Goal: Information Seeking & Learning: Learn about a topic

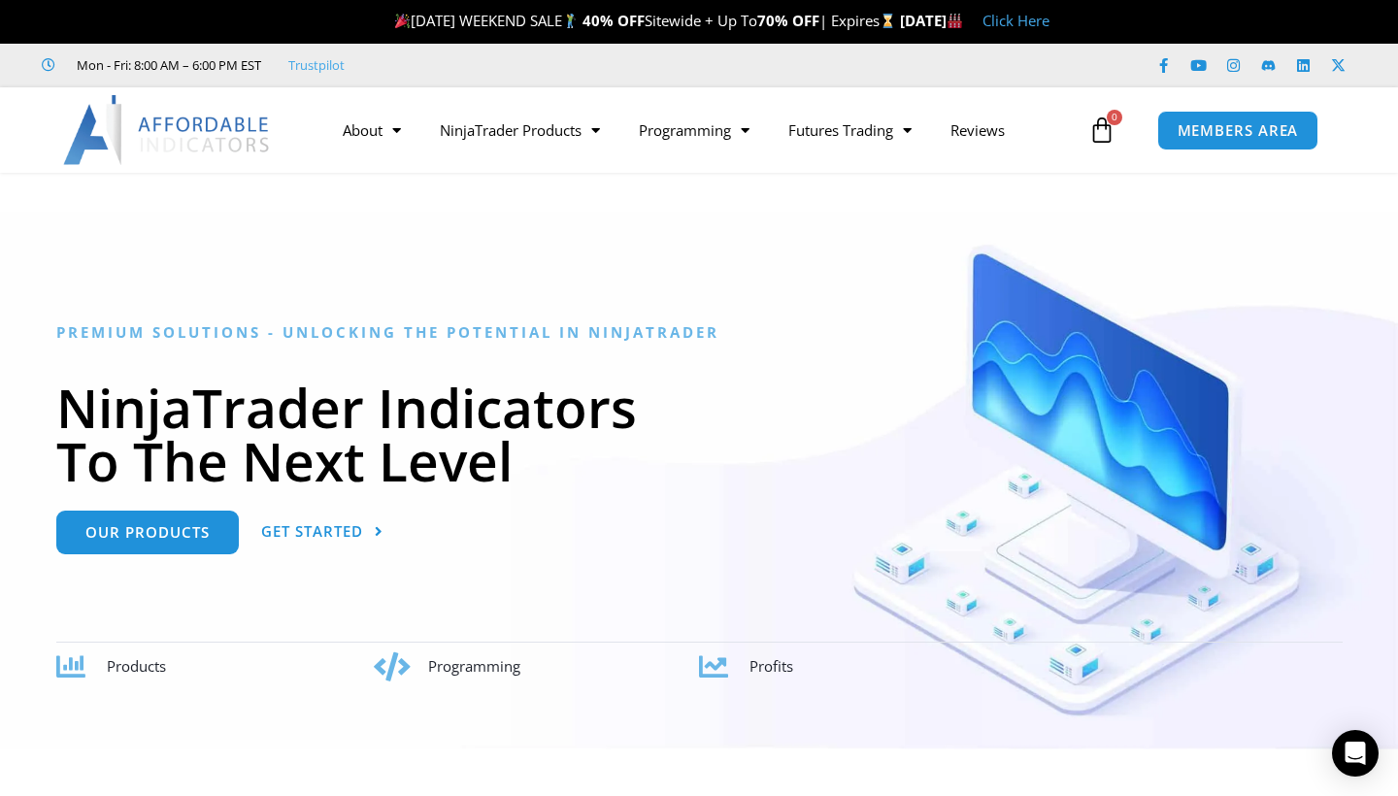
click at [876, 290] on div at bounding box center [699, 481] width 1398 height 538
click at [663, 233] on div at bounding box center [699, 481] width 1398 height 538
click at [641, 737] on div at bounding box center [699, 481] width 1398 height 538
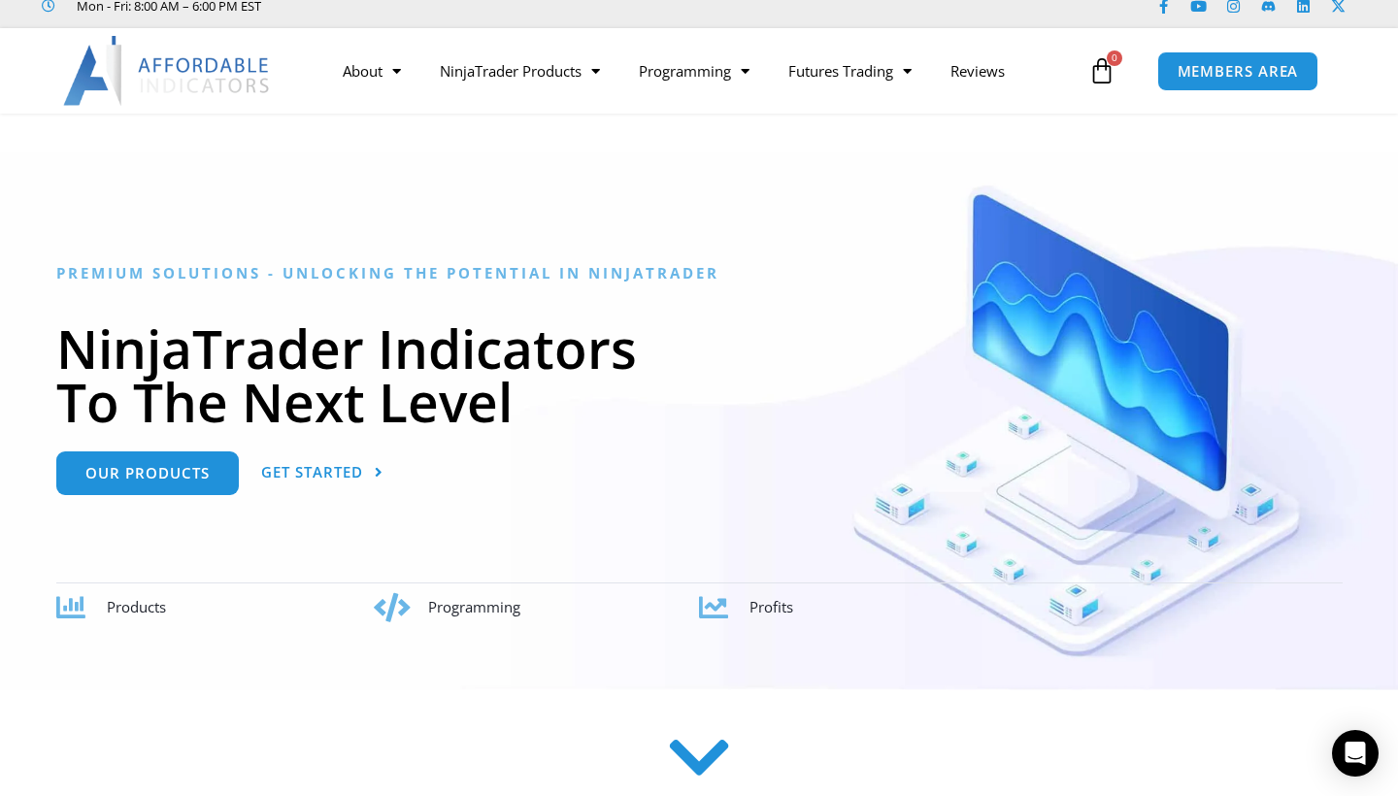
scroll to position [5207, 0]
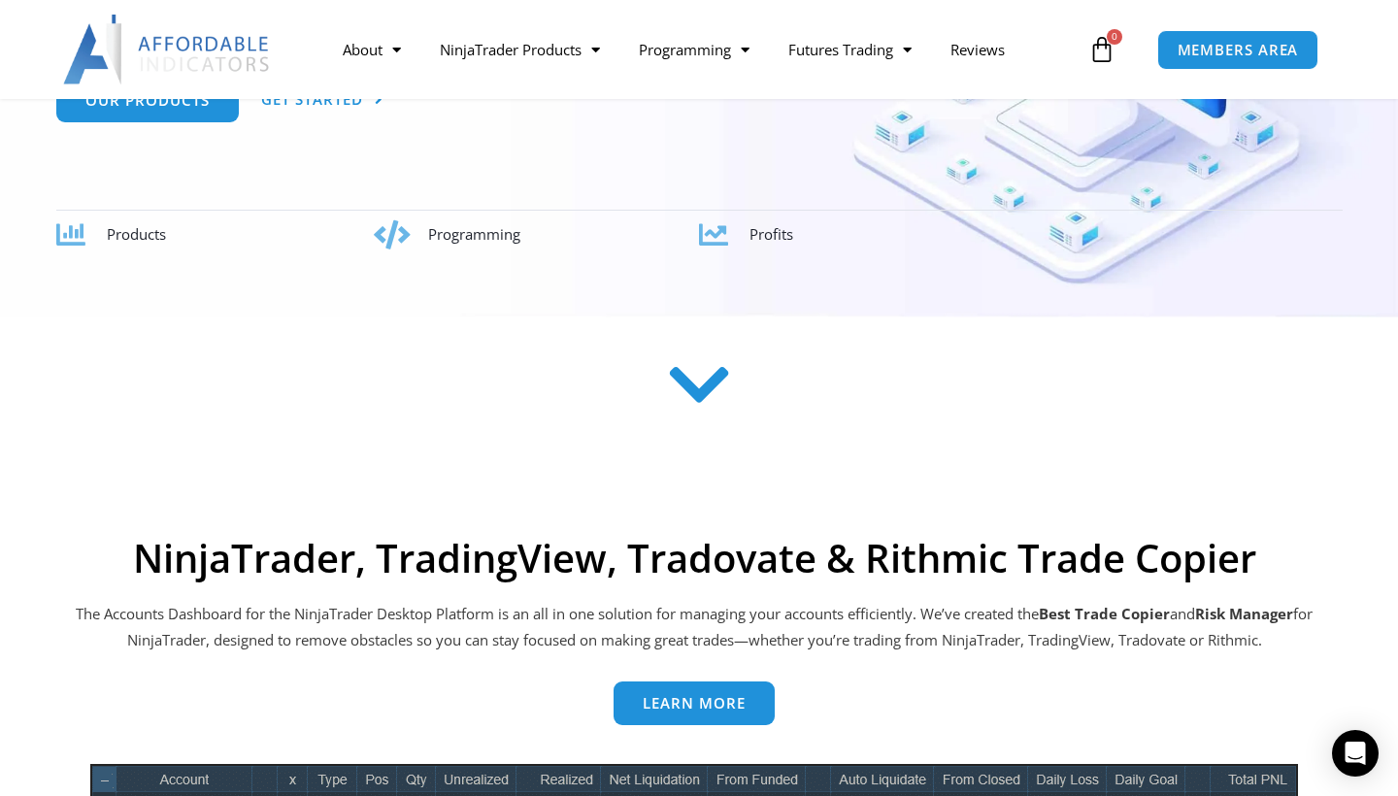
click at [691, 419] on icon at bounding box center [699, 384] width 69 height 69
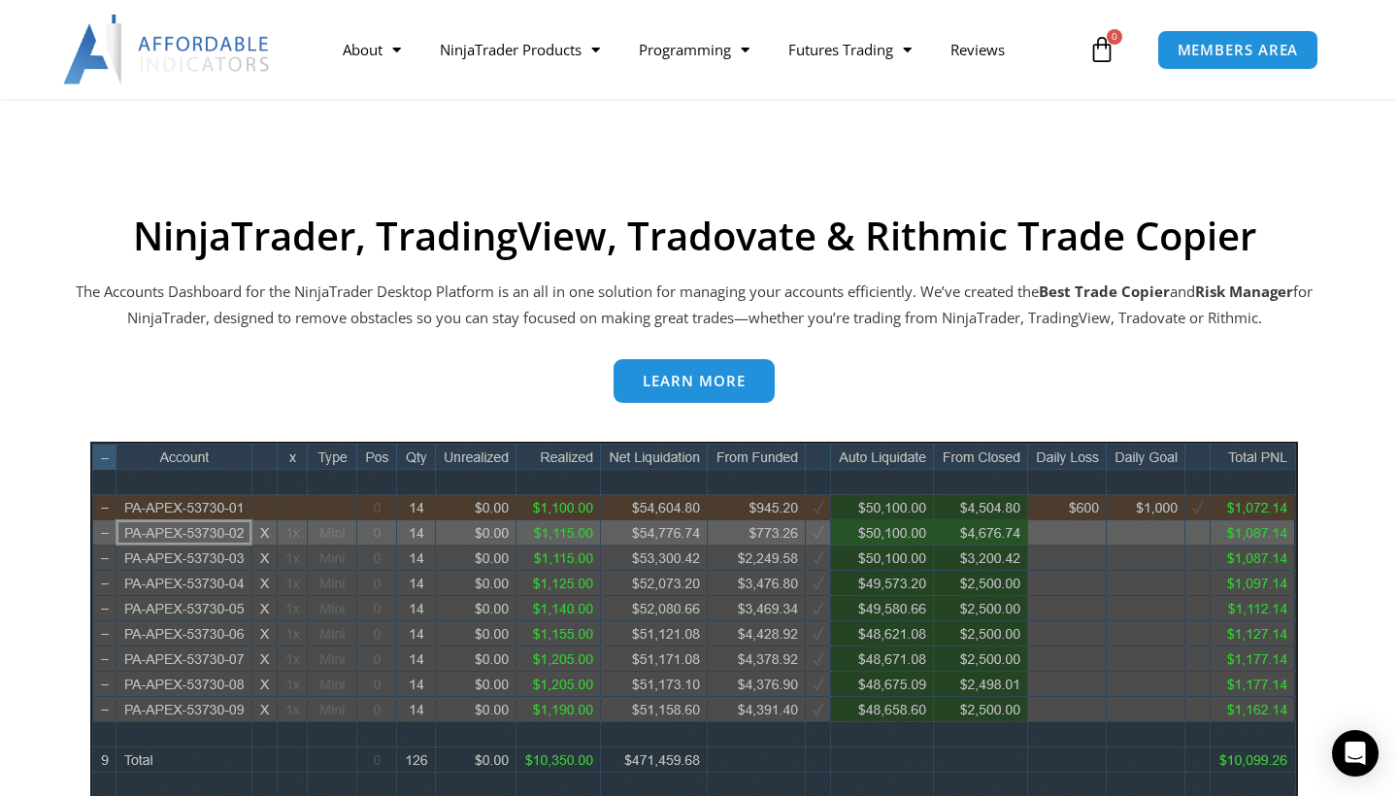
scroll to position [781, 0]
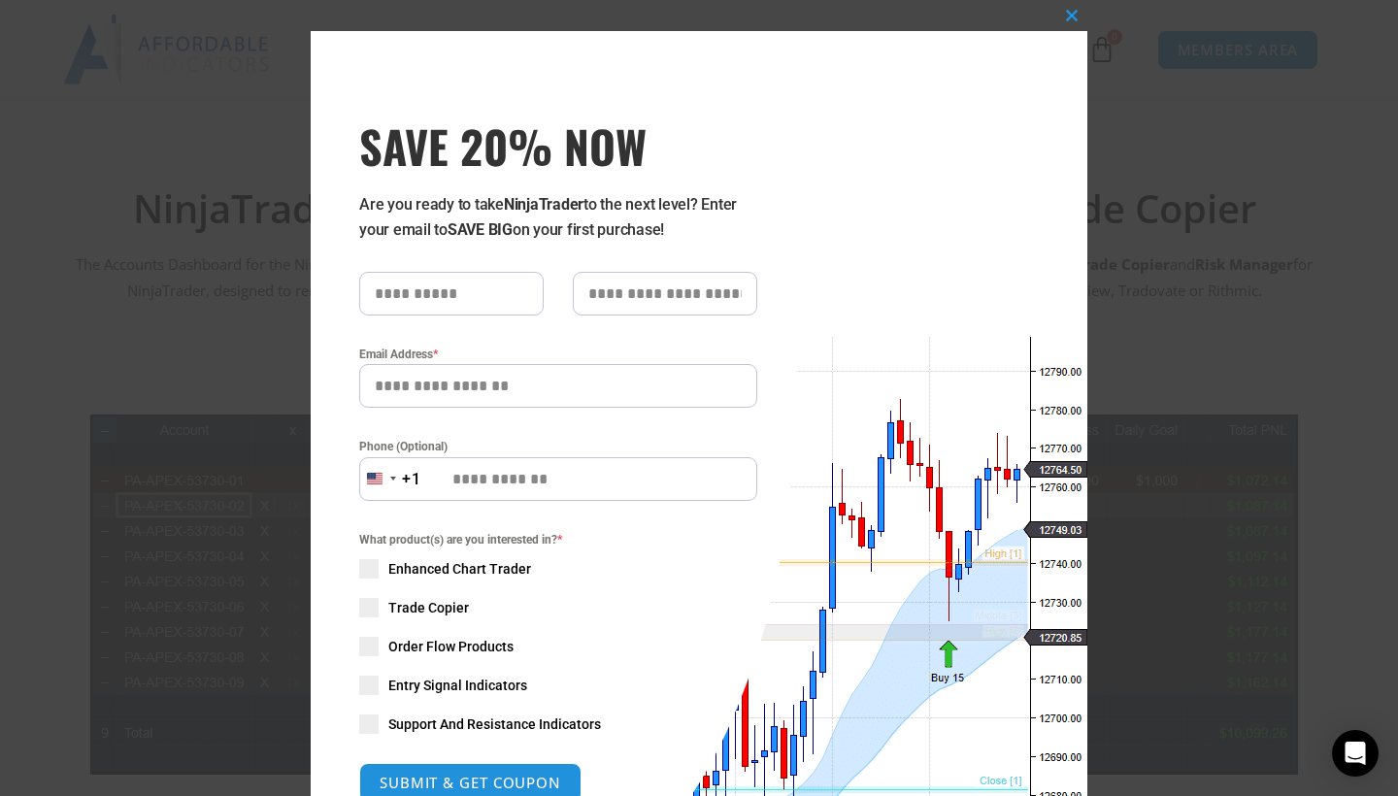
click at [510, 1] on div "Close this module SAVE 20% NOW Are you ready to take NinjaTrader to the next le…" at bounding box center [699, 502] width 776 height 1004
click at [216, 287] on div "Close this module SAVE 20% NOW Are you ready to take NinjaTrader to the next le…" at bounding box center [699, 398] width 1398 height 796
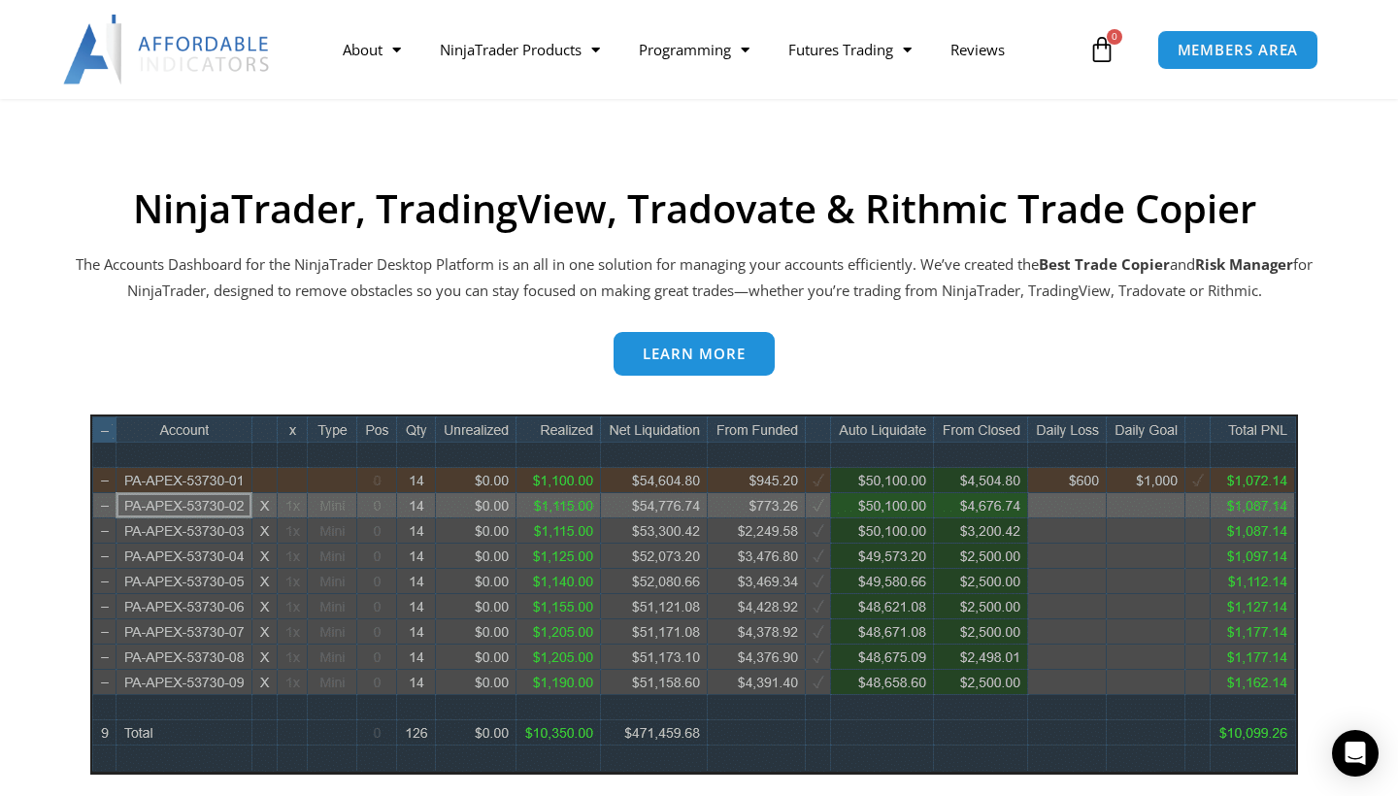
click at [1290, 332] on div "Learn more" at bounding box center [694, 354] width 1242 height 44
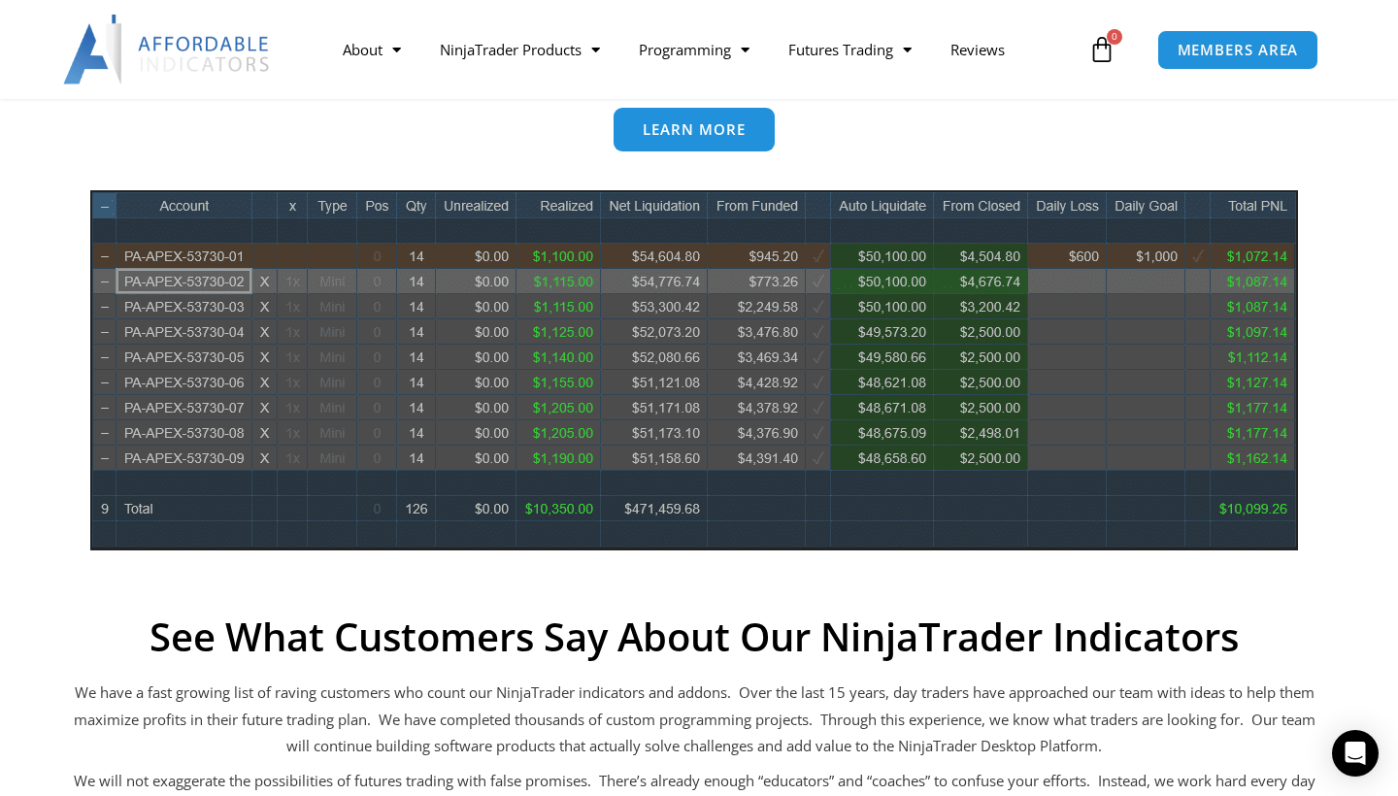
scroll to position [1022, 0]
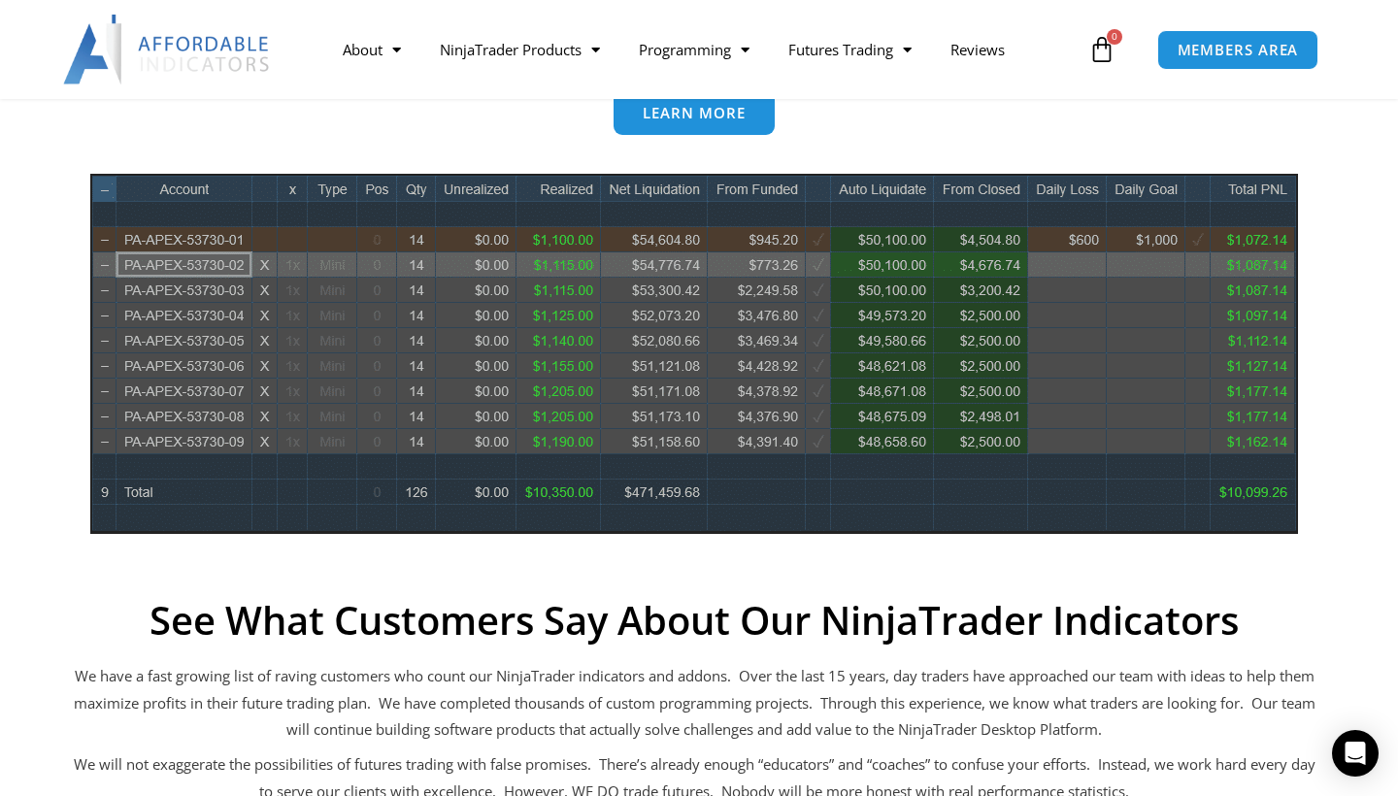
click at [529, 124] on div "Learn more" at bounding box center [694, 113] width 1242 height 44
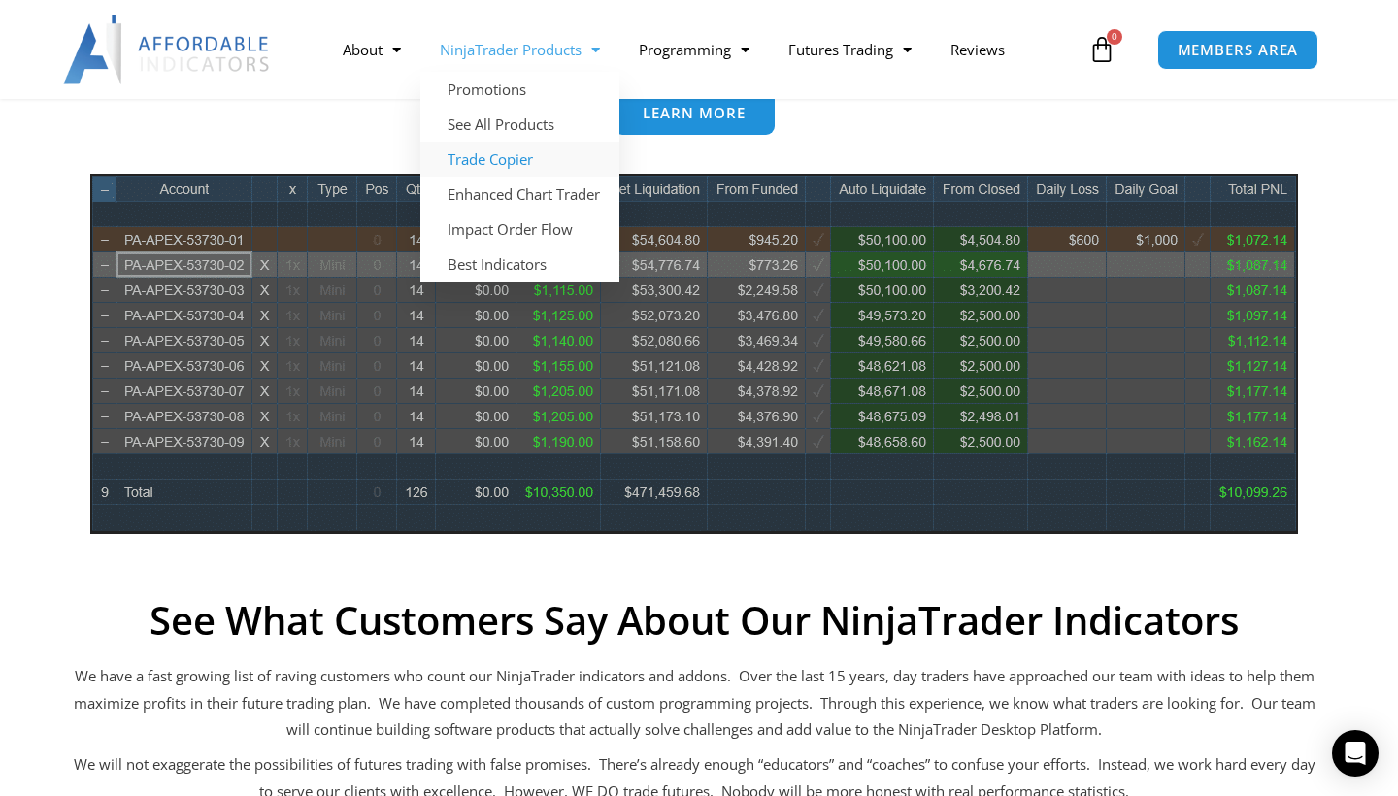
click at [515, 158] on link "Trade Copier" at bounding box center [519, 159] width 199 height 35
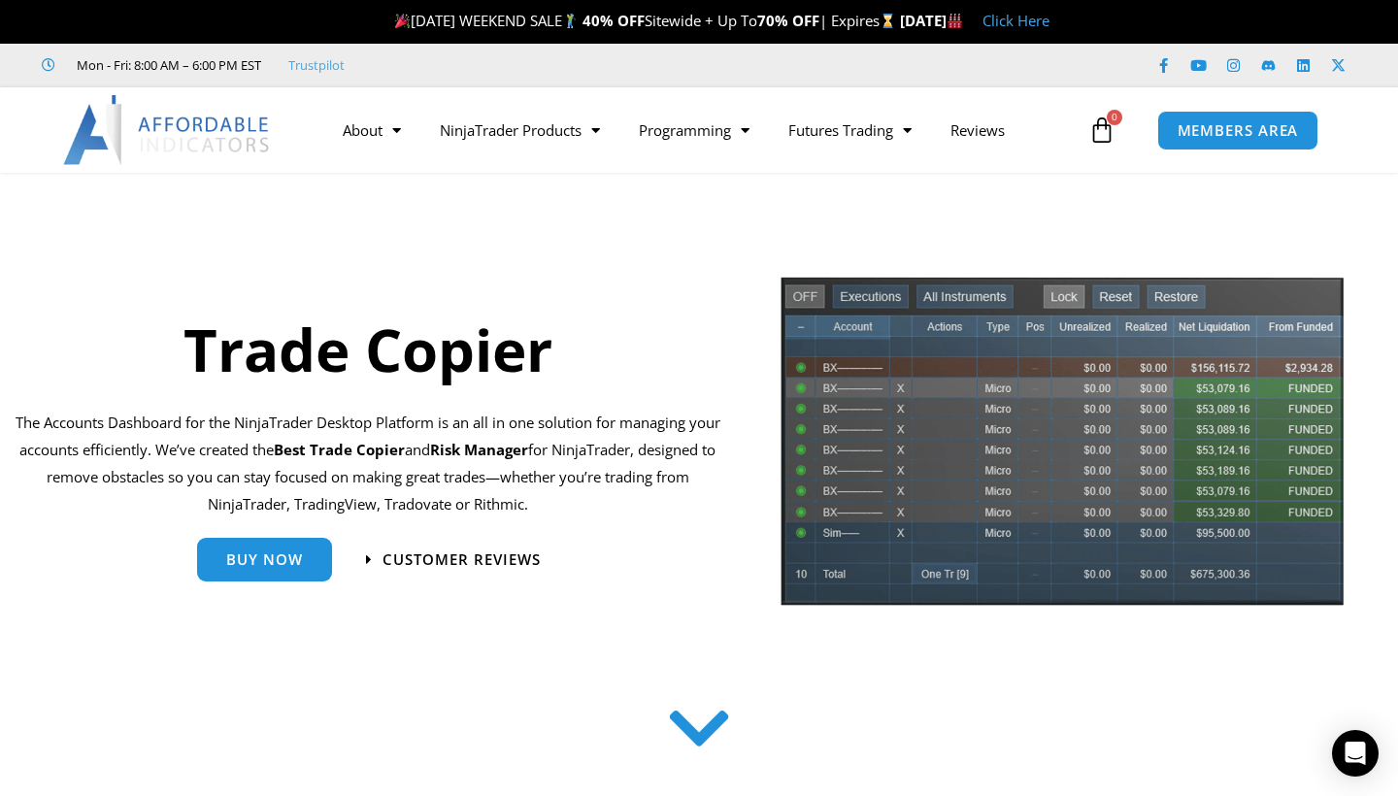
click at [617, 607] on div "Trade Copier The Accounts Dashboard for the NinjaTrader Desktop Platform is an …" at bounding box center [367, 448] width 725 height 346
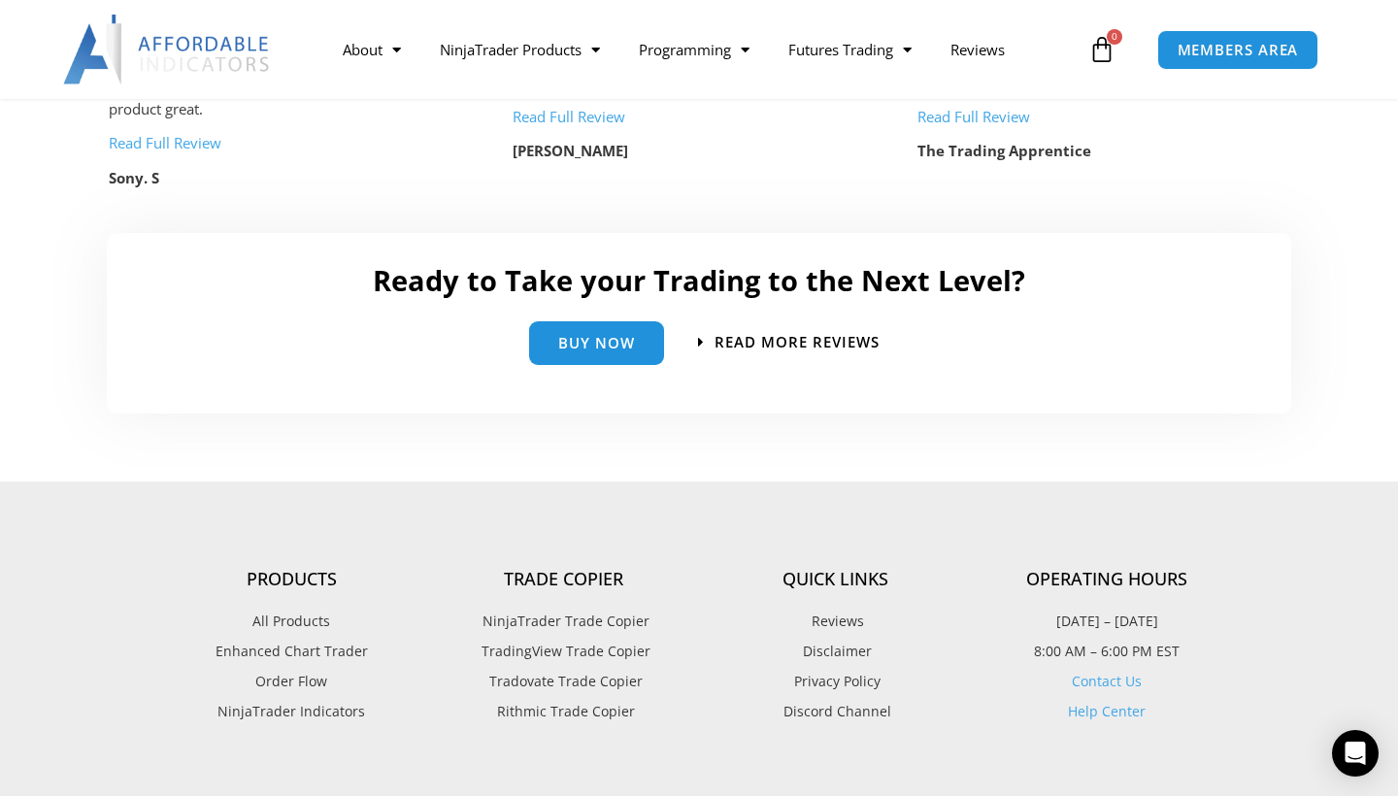
scroll to position [4314, 0]
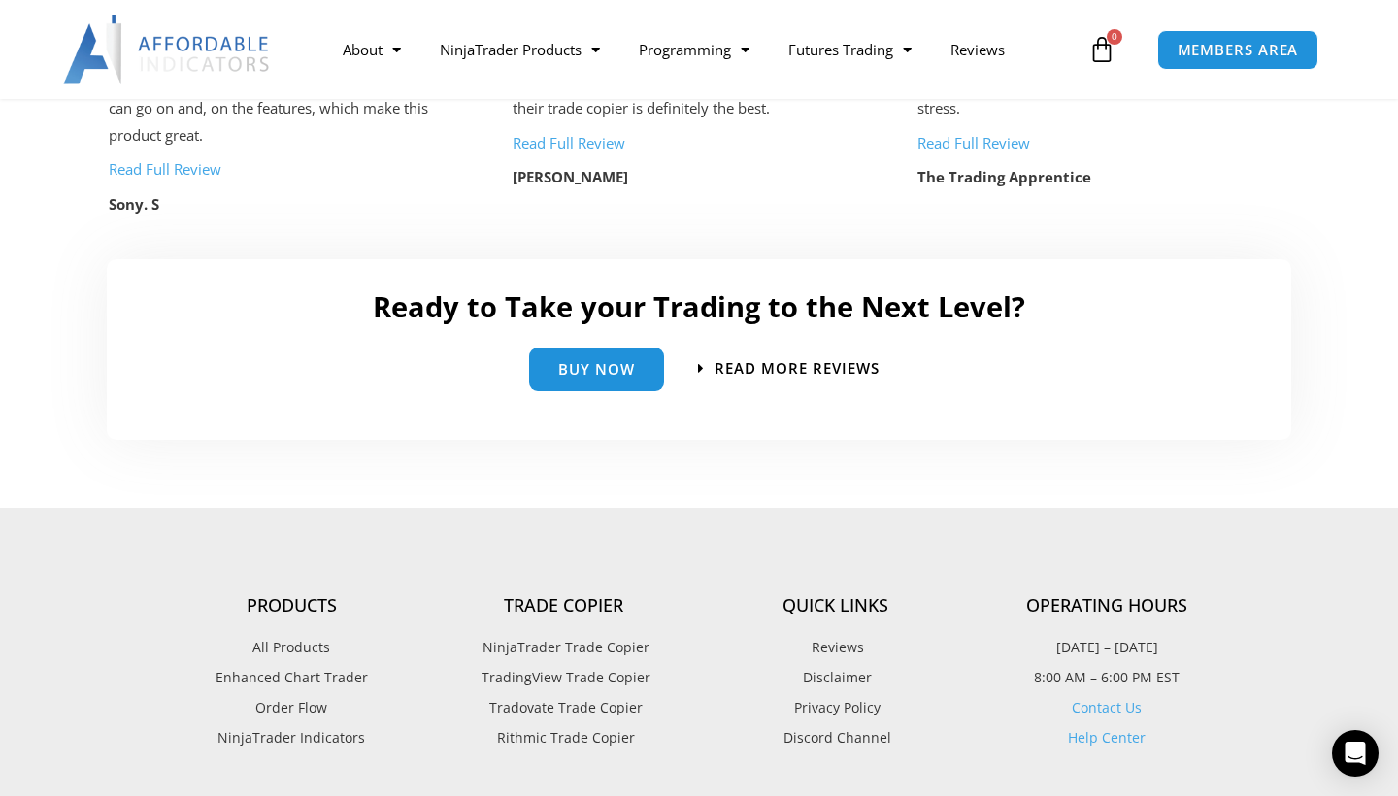
click at [574, 695] on span "Tradovate Trade Copier" at bounding box center [563, 707] width 158 height 25
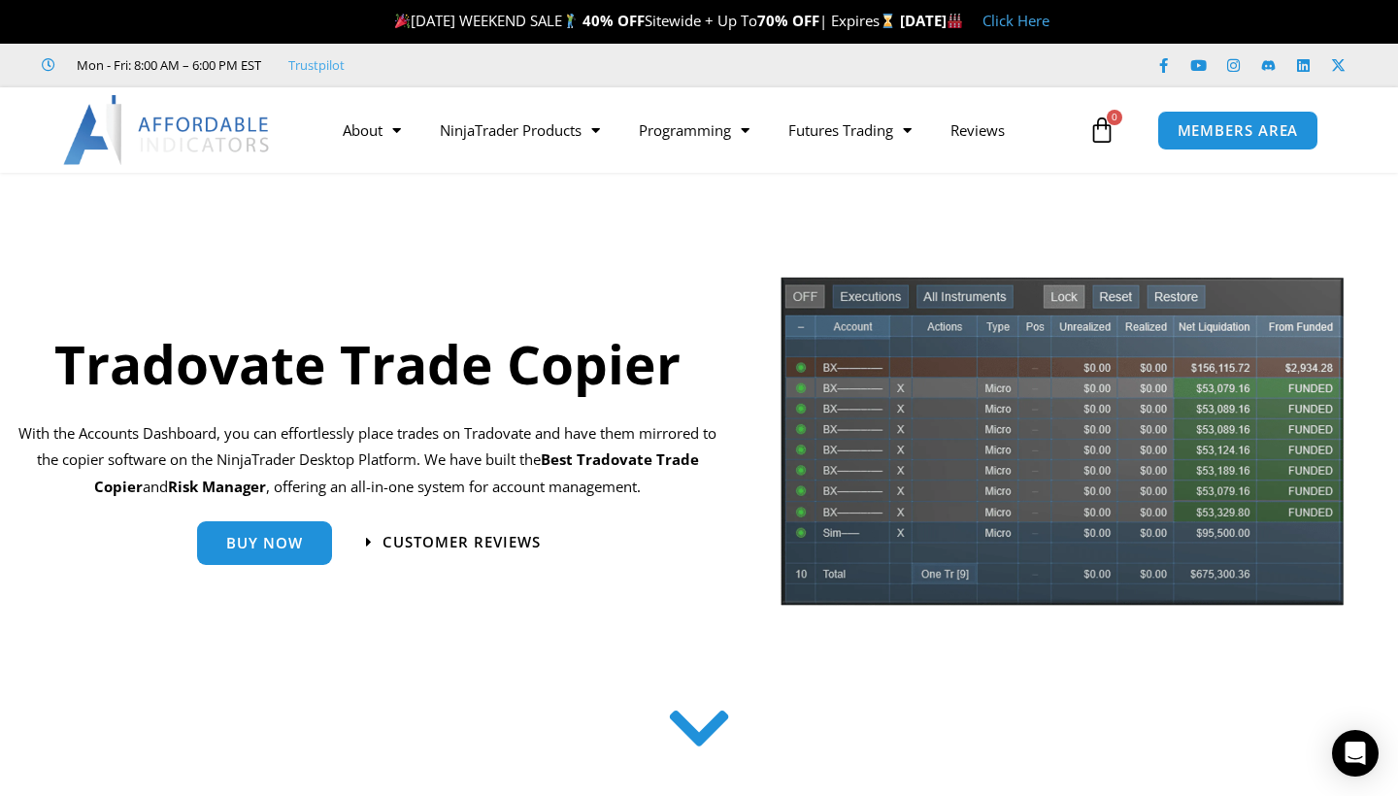
click at [703, 737] on icon at bounding box center [699, 728] width 69 height 69
click at [691, 743] on icon at bounding box center [699, 732] width 69 height 69
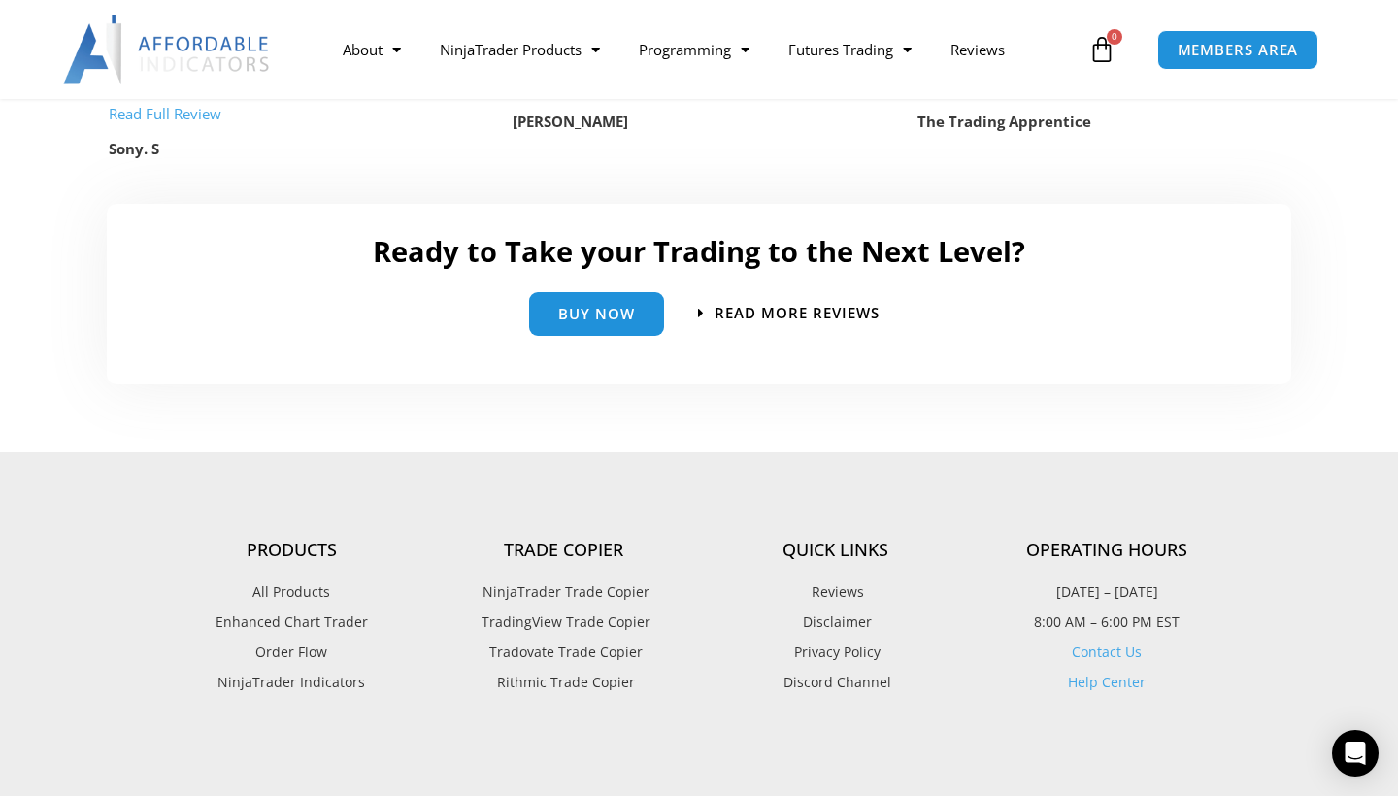
scroll to position [4367, 0]
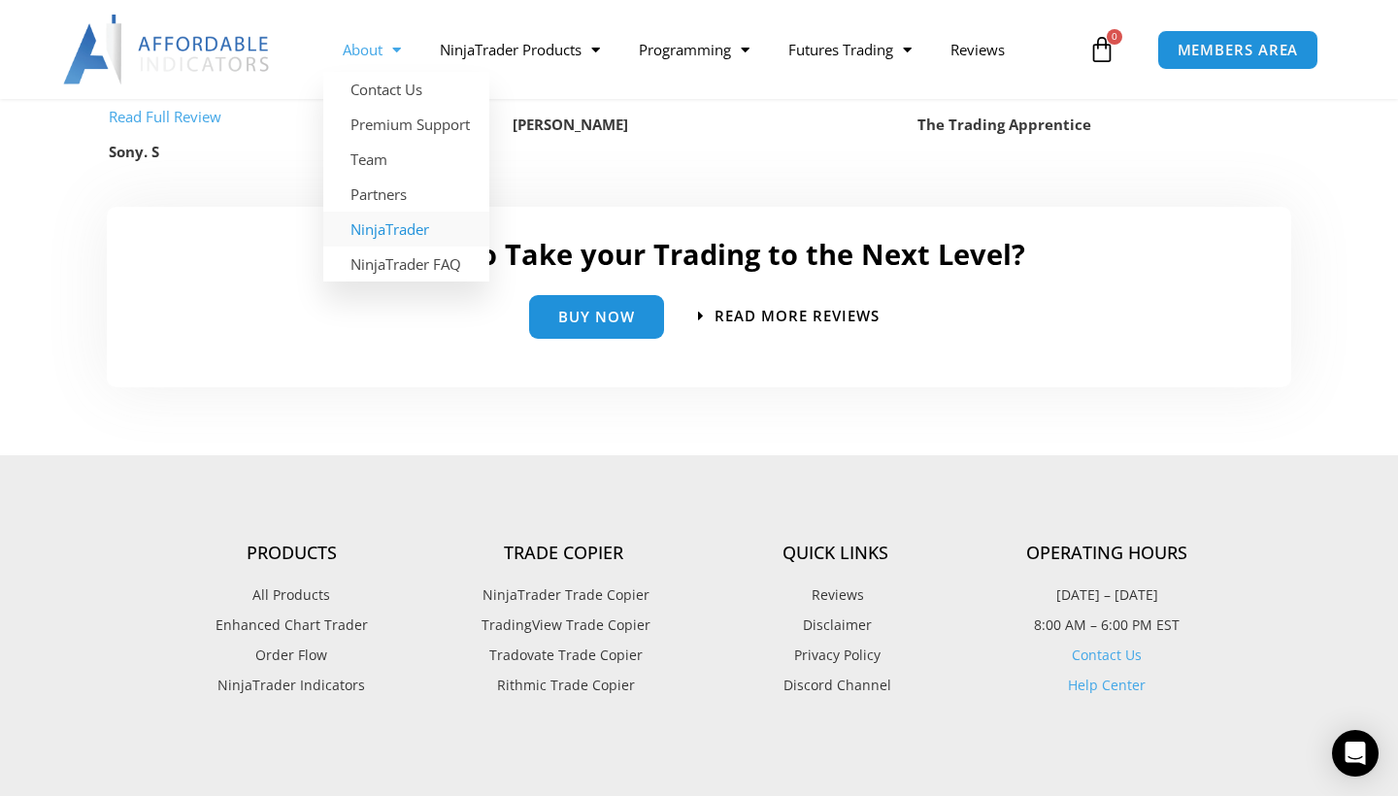
click at [412, 219] on link "NinjaTrader" at bounding box center [406, 229] width 166 height 35
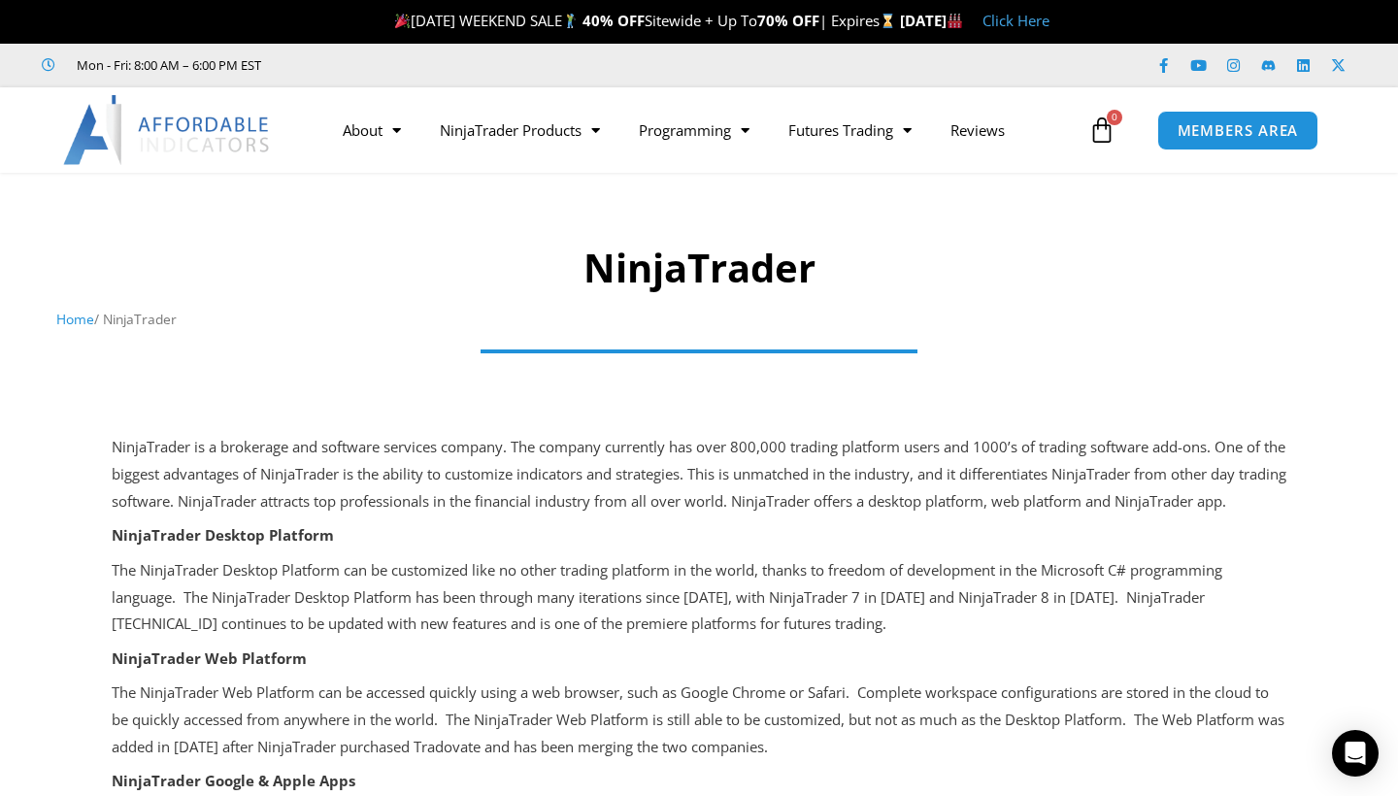
scroll to position [126, 0]
click at [1225, 372] on div at bounding box center [698, 364] width 1213 height 39
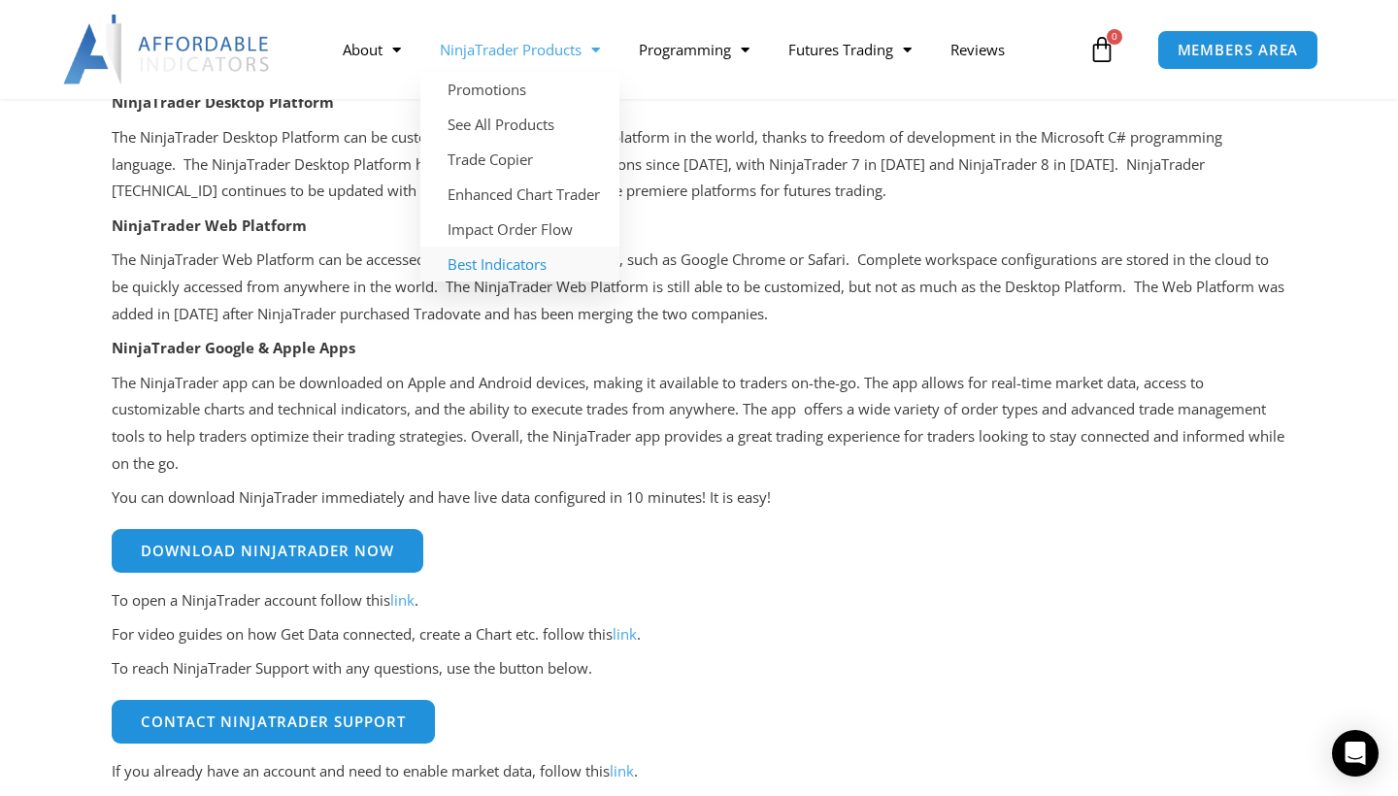
click at [534, 264] on link "Best Indicators" at bounding box center [519, 264] width 199 height 35
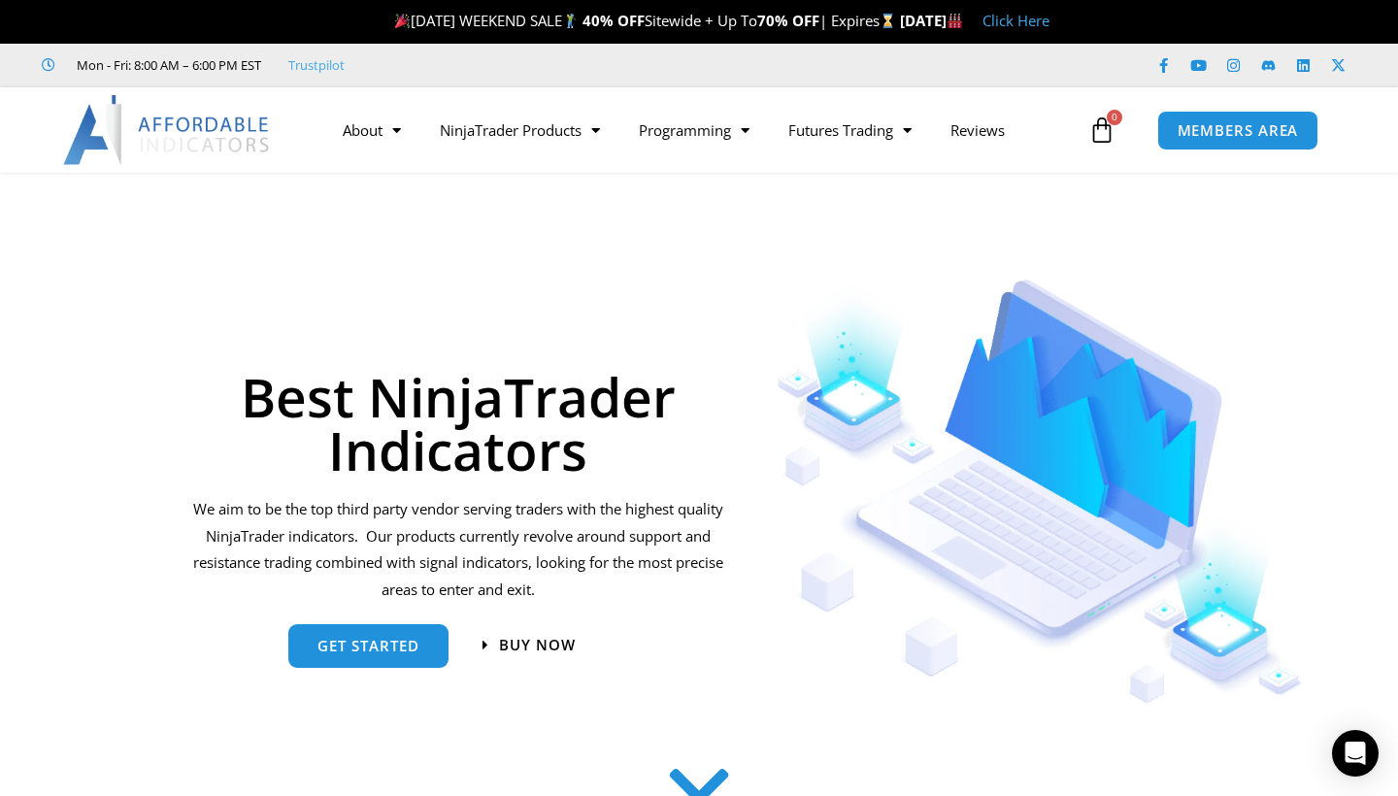
click at [109, 644] on section "Best NinjaTrader Indicators We aim to be the top third party vendor serving tra…" at bounding box center [699, 481] width 1398 height 463
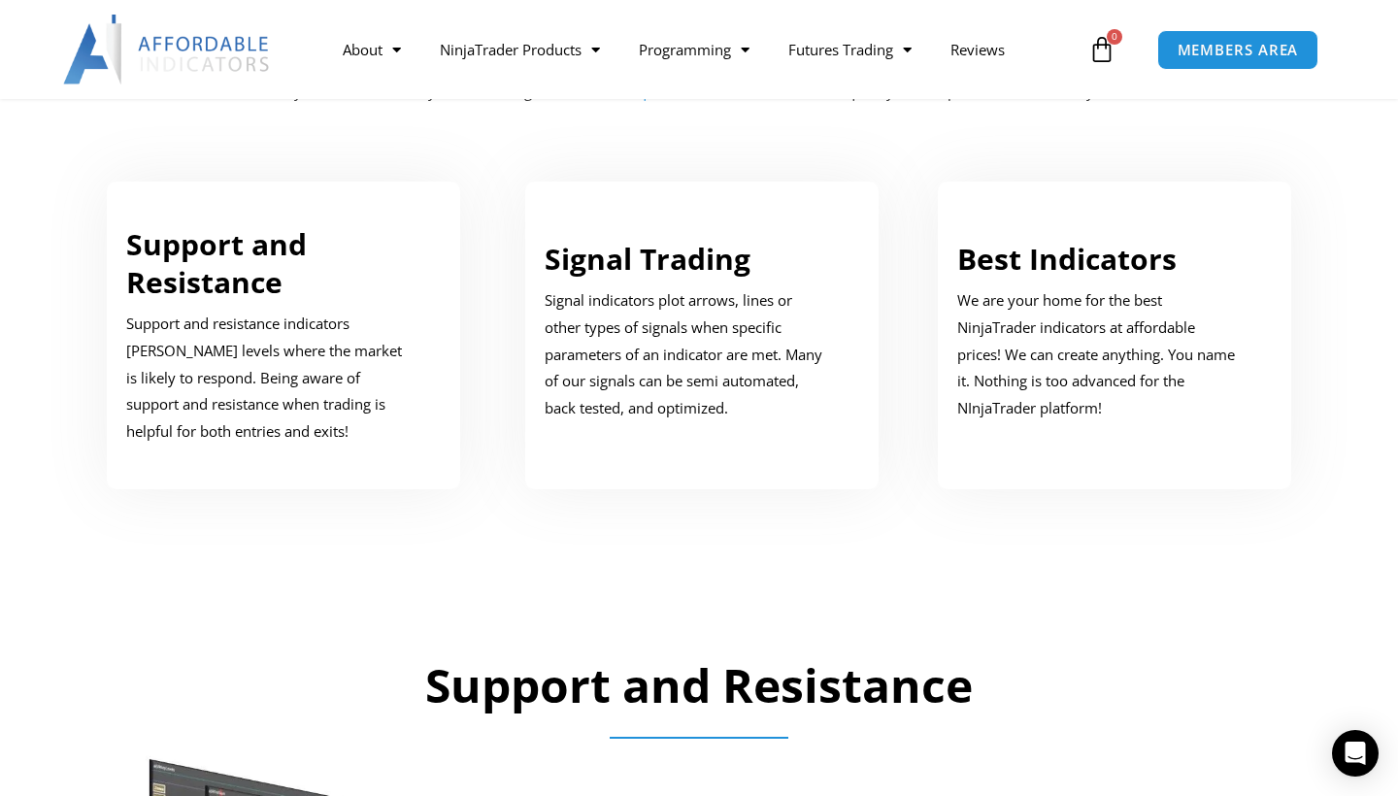
scroll to position [1315, 0]
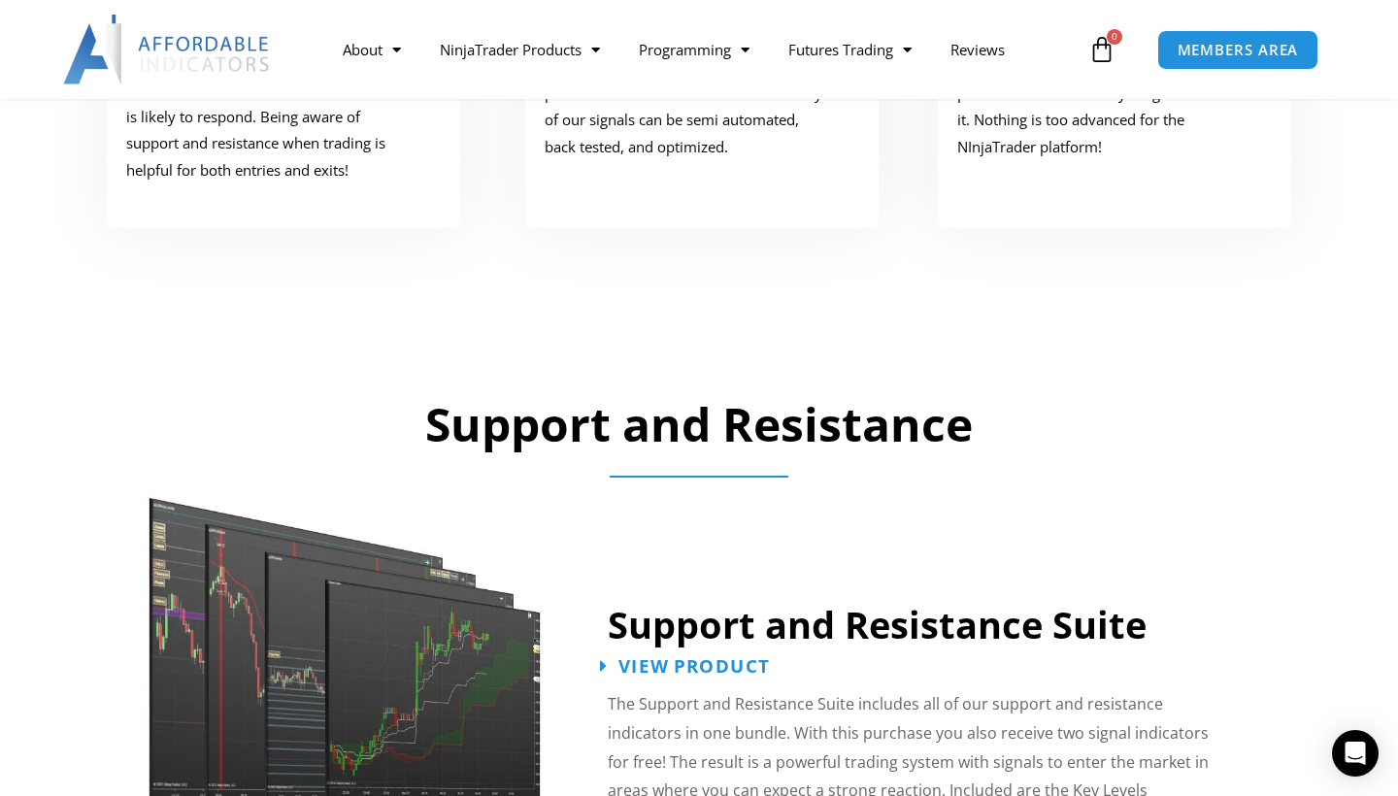
click at [708, 657] on span "View Product" at bounding box center [693, 666] width 151 height 18
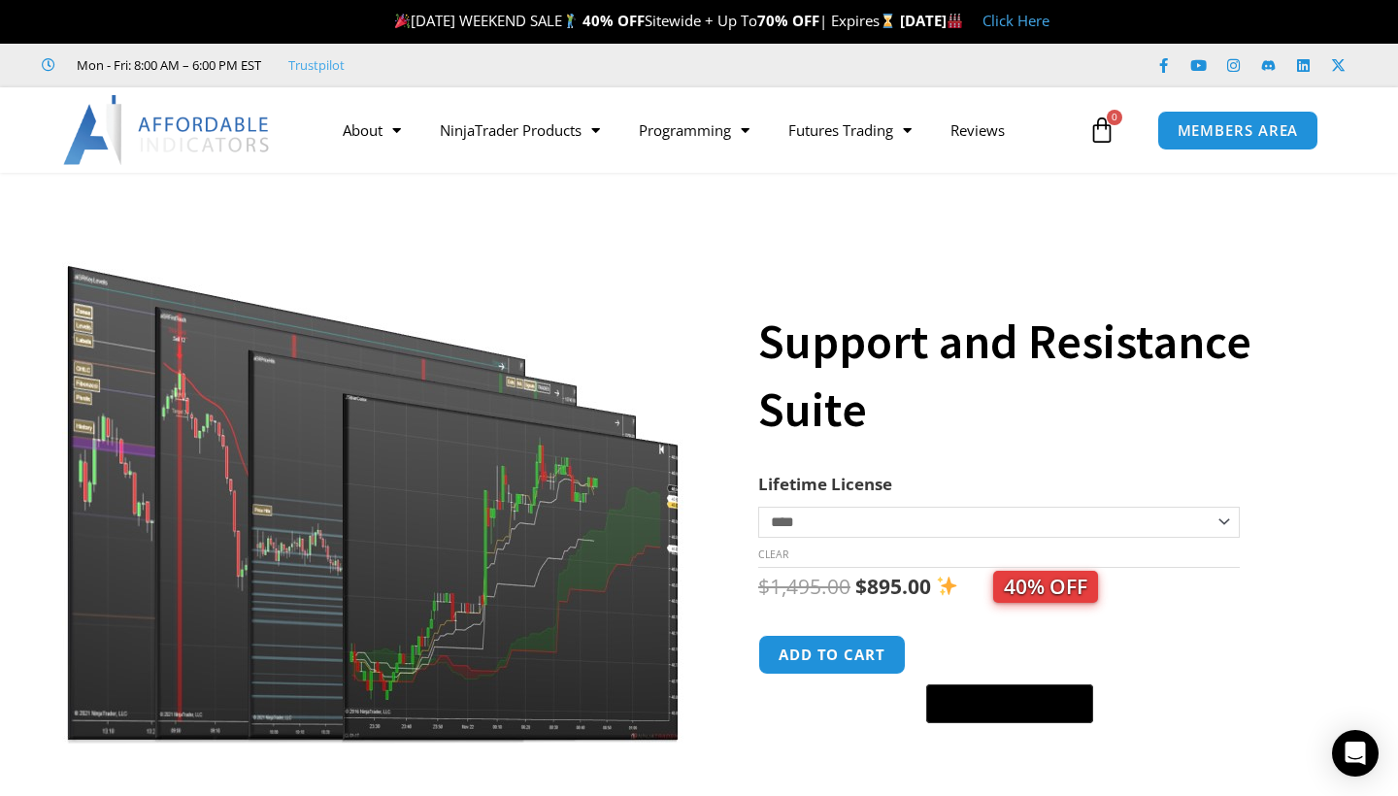
click at [1334, 419] on div "**********" at bounding box center [1065, 530] width 615 height 677
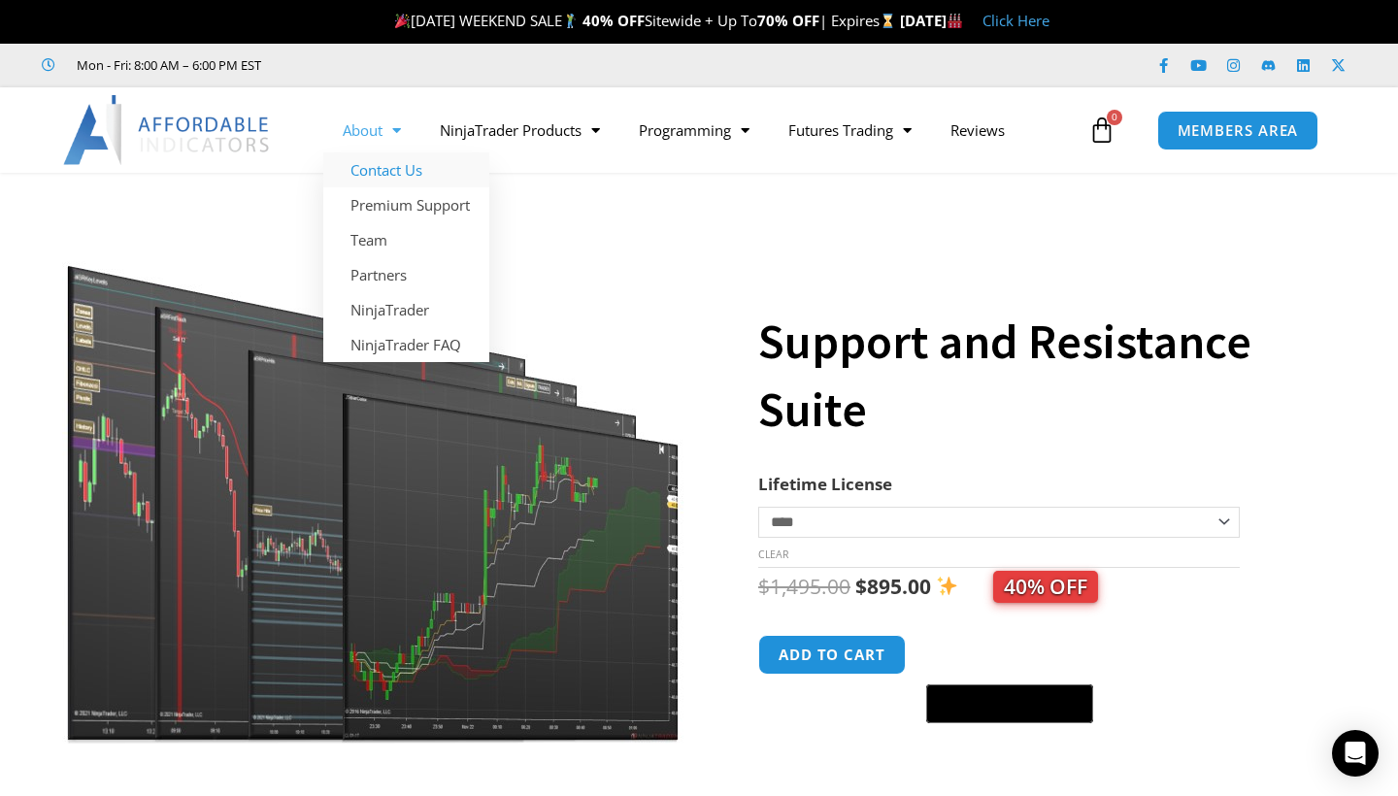
click at [414, 177] on link "Contact Us" at bounding box center [406, 169] width 166 height 35
